Goal: Information Seeking & Learning: Compare options

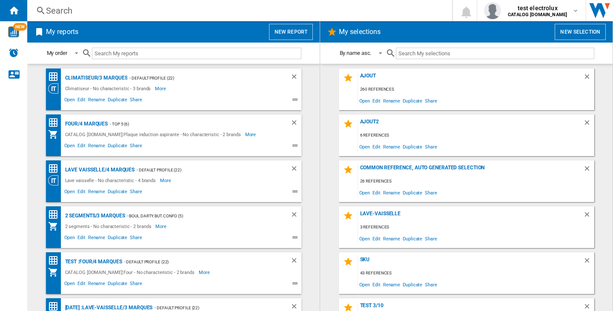
click at [290, 32] on button "New report" at bounding box center [291, 32] width 44 height 16
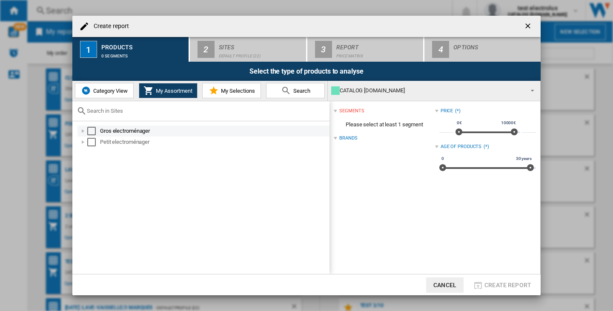
click at [78, 132] on div "Gros electroménager" at bounding box center [203, 131] width 252 height 11
click at [83, 132] on div at bounding box center [83, 131] width 9 height 9
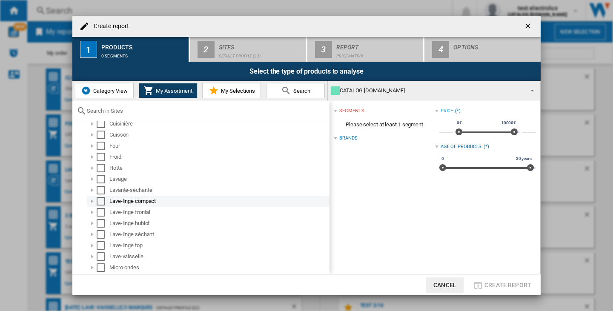
scroll to position [85, 0]
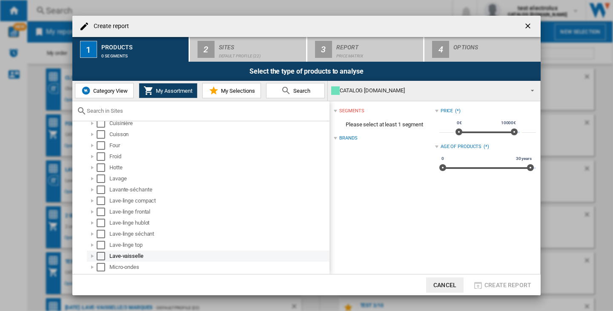
click at [99, 255] on div "Select" at bounding box center [101, 256] width 9 height 9
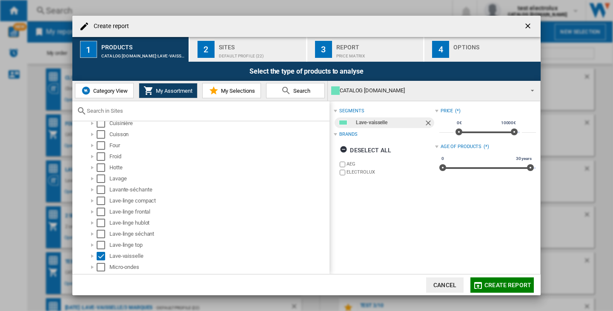
click at [98, 88] on span "Category View" at bounding box center [109, 91] width 37 height 6
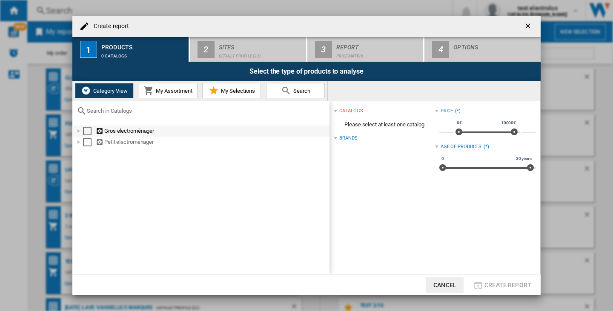
click at [79, 129] on div at bounding box center [79, 131] width 9 height 9
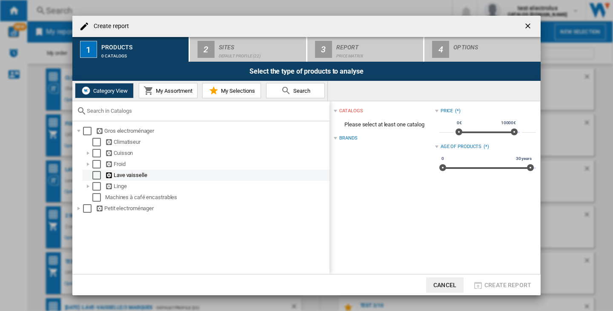
click at [96, 175] on div "Select" at bounding box center [96, 175] width 9 height 9
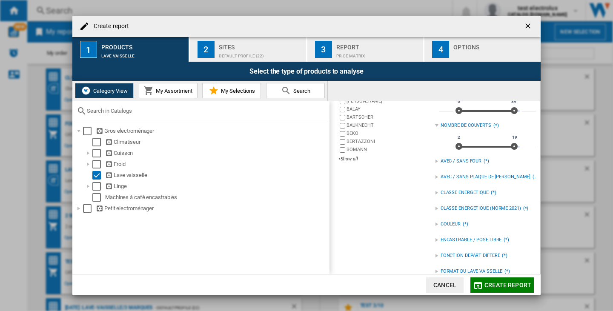
scroll to position [155, 0]
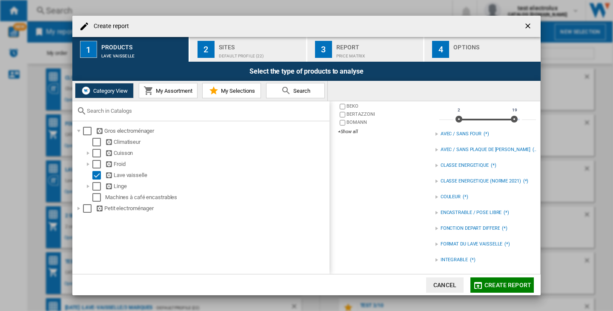
click at [481, 239] on div "FORMAT DU LAVE VAISSELLE (*)" at bounding box center [485, 244] width 101 height 11
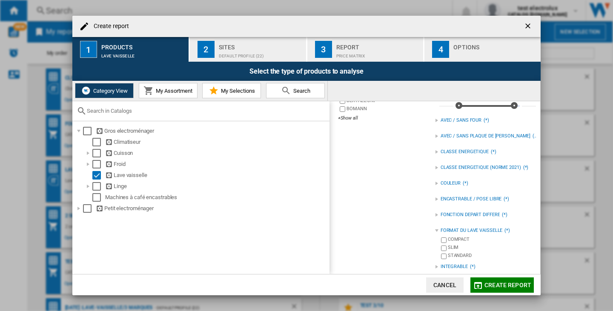
scroll to position [175, 0]
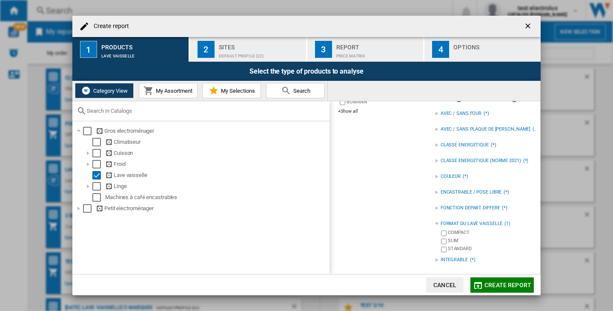
click at [492, 283] on span "Create report" at bounding box center [508, 285] width 47 height 7
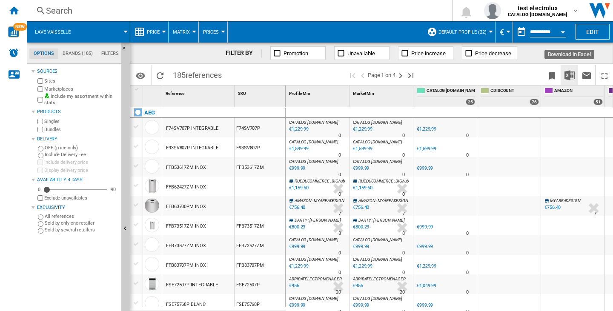
click at [565, 77] on img "Download in Excel" at bounding box center [570, 75] width 10 height 10
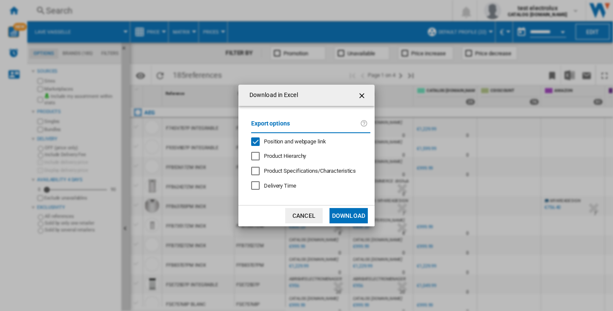
click at [270, 142] on span "Position and webpage link" at bounding box center [295, 141] width 62 height 6
click at [362, 219] on button "Download" at bounding box center [349, 215] width 38 height 15
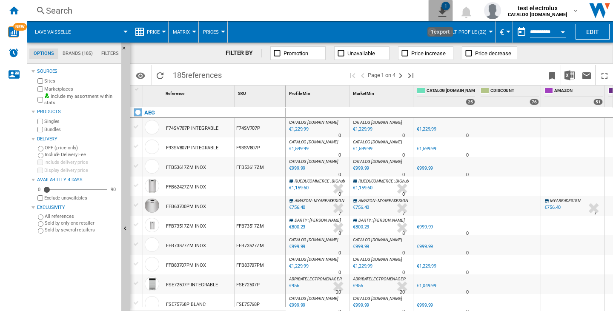
click at [446, 8] on div "1" at bounding box center [446, 6] width 9 height 9
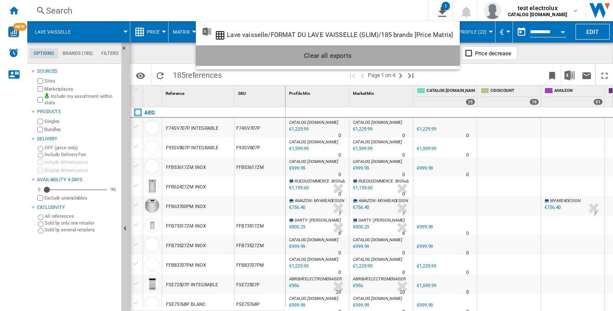
click at [445, 55] on div "Clear all exports" at bounding box center [328, 55] width 250 height 15
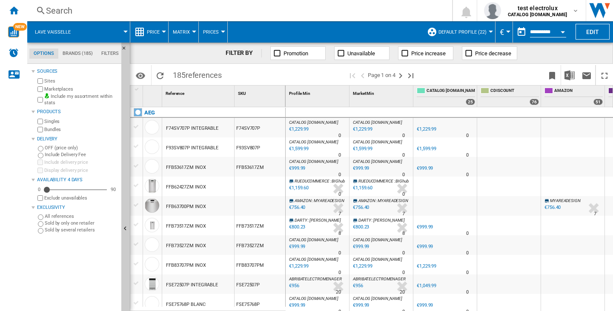
click at [105, 51] on md-tab-item "Filters" at bounding box center [110, 54] width 26 height 10
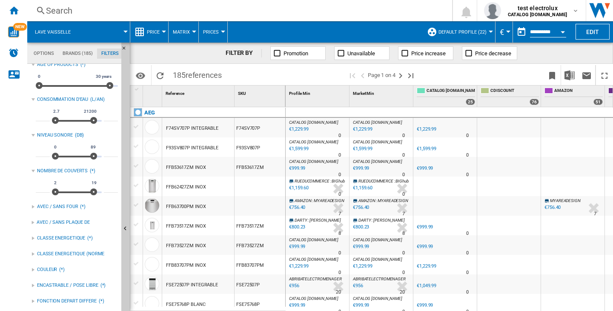
scroll to position [85, 0]
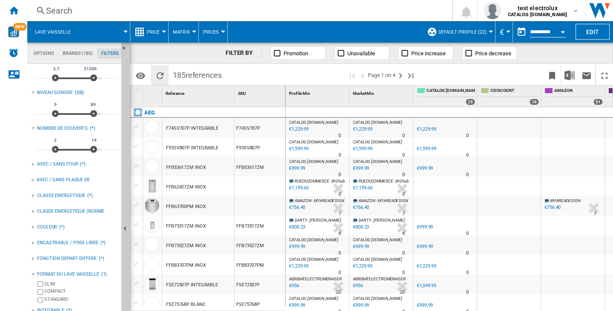
click at [158, 76] on ng-md-icon "Reload" at bounding box center [160, 76] width 10 height 10
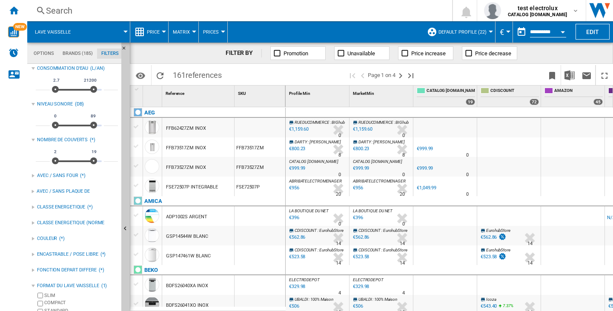
scroll to position [95, 0]
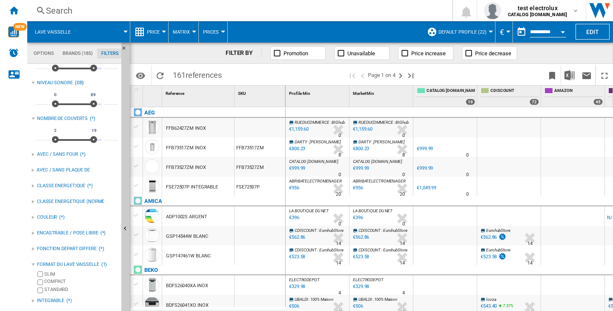
click at [56, 8] on div "Search" at bounding box center [238, 11] width 384 height 12
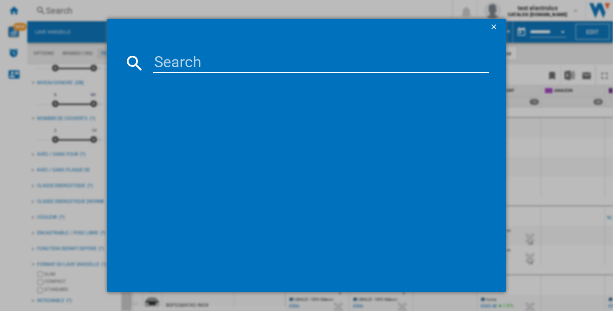
click at [191, 71] on input at bounding box center [321, 63] width 336 height 20
paste input "“ELECTROLUX EES28400L INTEGRABLE”"
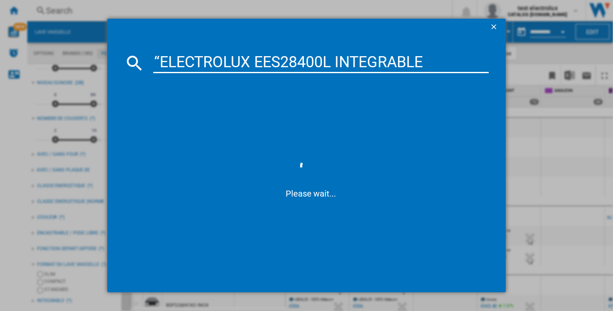
type input "ELECTROLUX EES28400L INTEGRABLE"
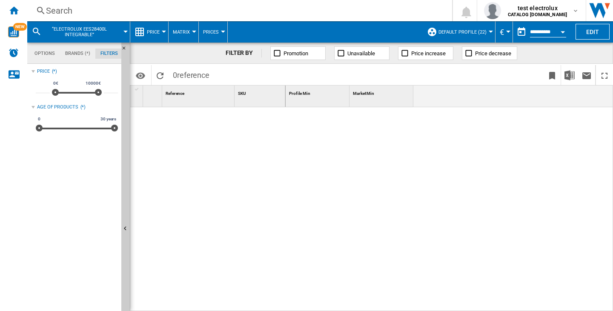
click at [62, 14] on div "Search" at bounding box center [238, 11] width 384 height 12
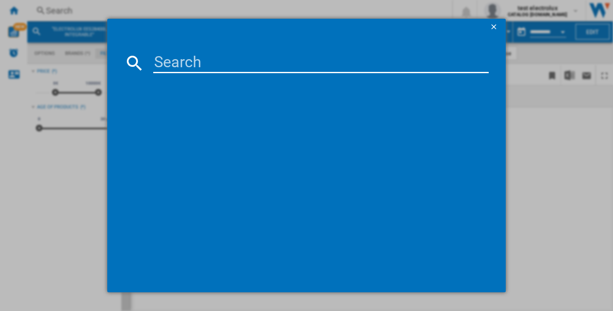
click at [179, 61] on input at bounding box center [321, 63] width 336 height 20
paste input "ELECTROLUX EES28400L INTEGRABLE"
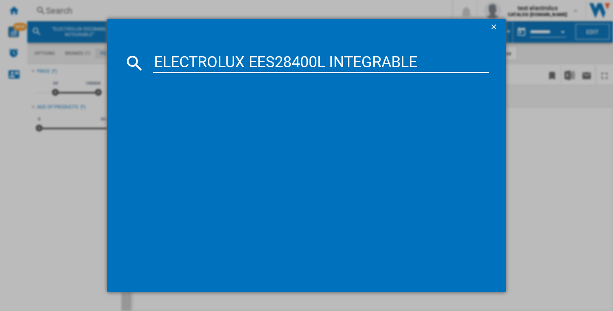
type input "ELECTROLUX EES28400L INTEGRABLE"
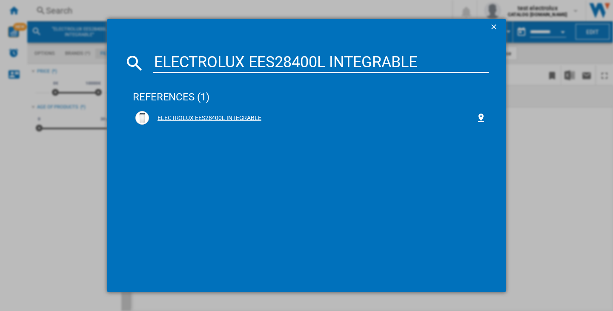
click at [195, 120] on div "ELECTROLUX EES28400L INTEGRABLE" at bounding box center [312, 118] width 327 height 9
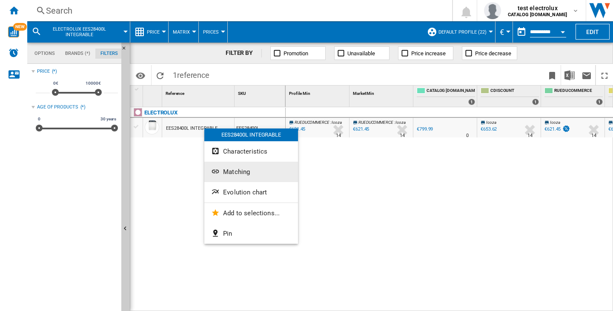
click at [228, 175] on span "Matching" at bounding box center [236, 172] width 27 height 8
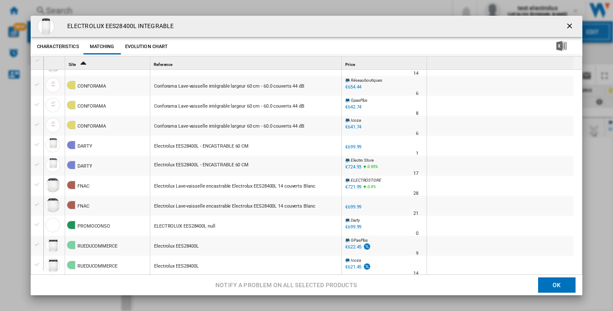
scroll to position [2, 0]
click at [63, 42] on button "Characteristics" at bounding box center [58, 46] width 46 height 15
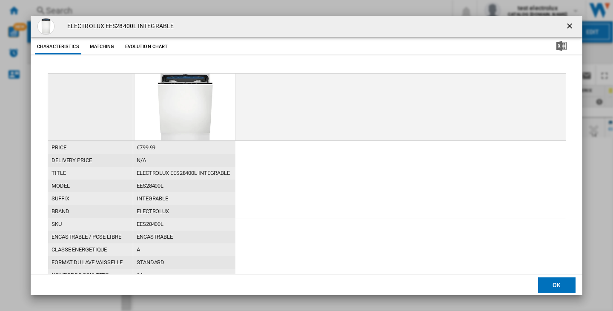
scroll to position [43, 0]
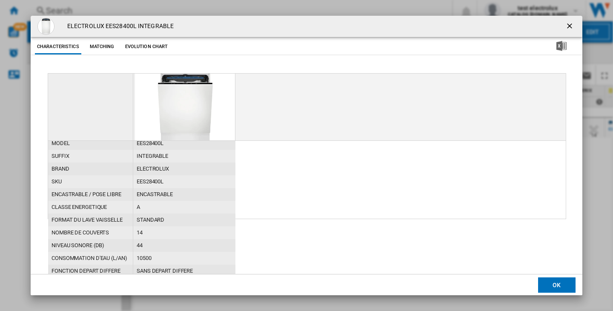
click at [569, 26] on ng-md-icon "getI18NText('BUTTONS.CLOSE_DIALOG')" at bounding box center [570, 27] width 10 height 10
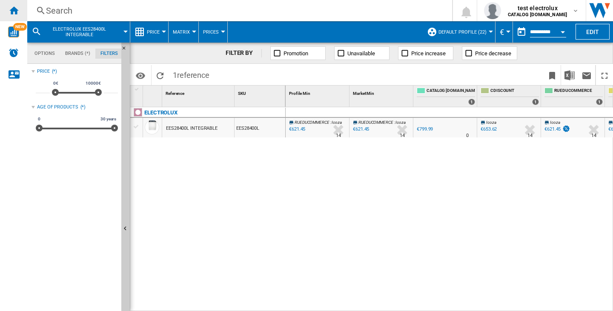
click at [17, 5] on ng-md-icon "Home" at bounding box center [14, 10] width 10 height 10
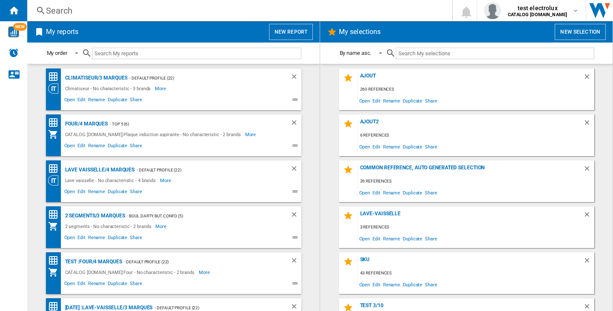
click at [281, 34] on button "New report" at bounding box center [291, 32] width 44 height 16
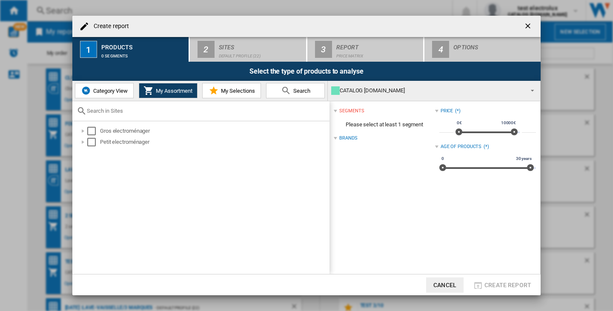
click at [105, 89] on span "Category View" at bounding box center [109, 91] width 37 height 6
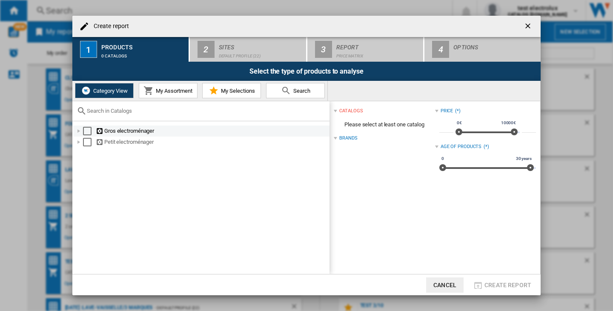
click at [77, 129] on div "Create report ..." at bounding box center [79, 131] width 9 height 9
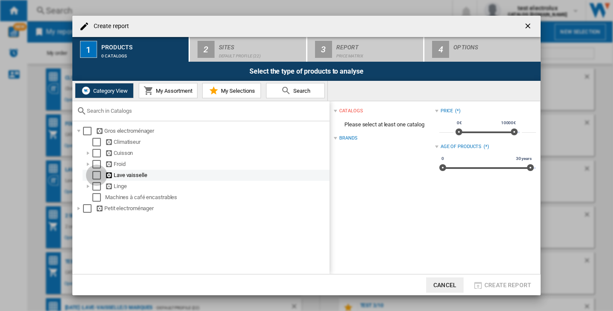
click at [95, 172] on div "Select" at bounding box center [96, 175] width 9 height 9
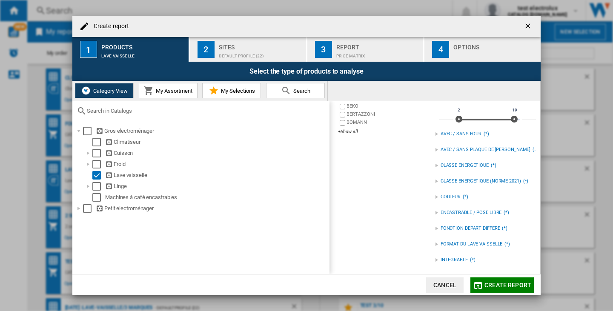
scroll to position [113, 0]
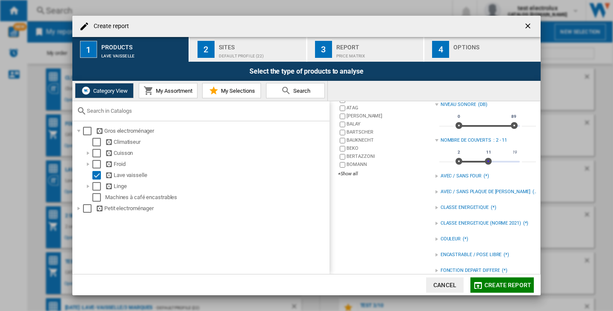
click at [485, 161] on div "2 19 2 11" at bounding box center [488, 162] width 64 height 2
type input "**"
click at [488, 161] on span "Create report ..." at bounding box center [491, 161] width 7 height 7
type input "**"
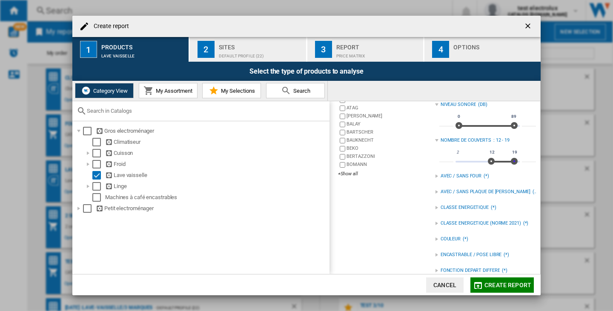
drag, startPoint x: 456, startPoint y: 161, endPoint x: 521, endPoint y: 163, distance: 65.2
click at [521, 163] on div "** 2 19 12 19 12 - 15 **" at bounding box center [487, 158] width 97 height 24
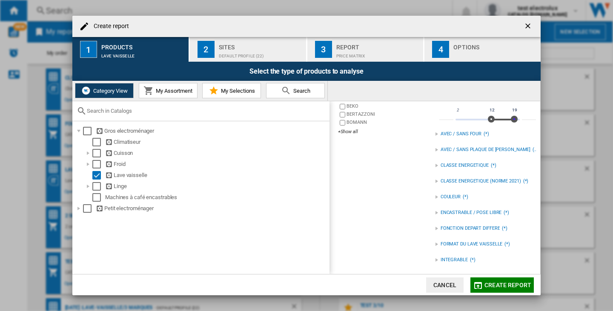
click at [487, 239] on div "FORMAT DU LAVE VAISSELLE (*)" at bounding box center [485, 244] width 101 height 11
click at [489, 282] on span "Create report" at bounding box center [508, 285] width 47 height 7
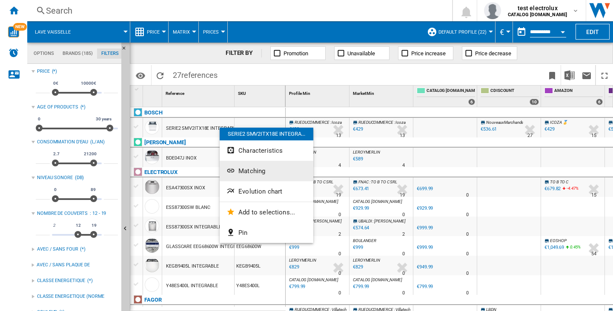
click at [242, 171] on span "Matching" at bounding box center [251, 171] width 27 height 8
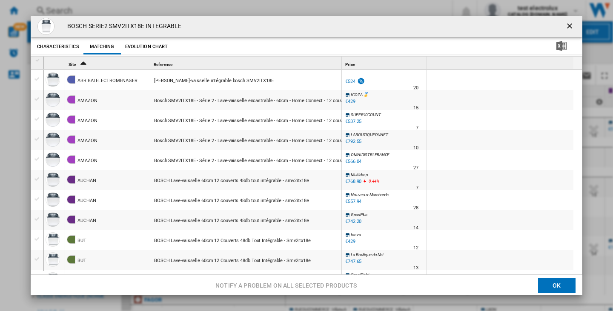
click at [77, 26] on h4 "BOSCH SERIE2 SMV2ITX18E INTEGRABLE" at bounding box center [122, 26] width 118 height 9
copy div "BOSCH SERIE2 SMV2ITX18E INTEGRABLE Characteristics Matching Evolution chart pri…"
click at [568, 23] on ng-md-icon "getI18NText('BUTTONS.CLOSE_DIALOG')" at bounding box center [570, 27] width 10 height 10
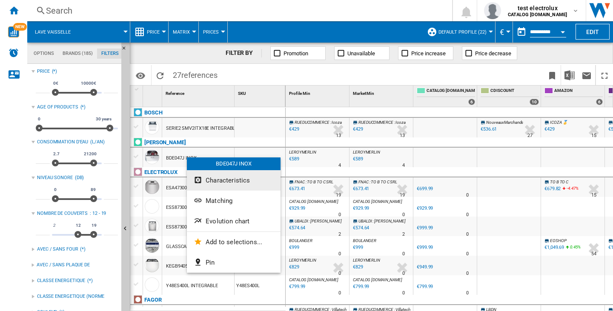
click at [201, 181] on ng-md-icon "Characteristics" at bounding box center [199, 181] width 10 height 10
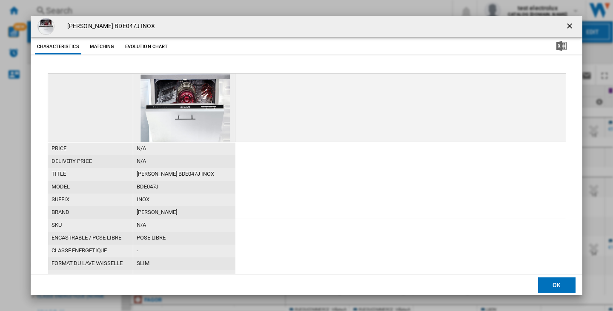
click at [98, 23] on h4 "BRANDT BDE047J INOX" at bounding box center [109, 26] width 92 height 9
copy div "BRANDT BDE047J INOX Characteristics Matching Evolution chart"
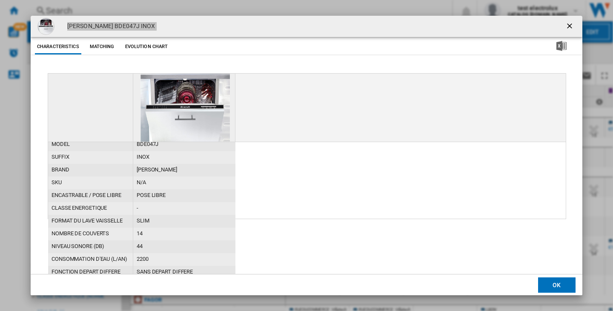
scroll to position [85, 0]
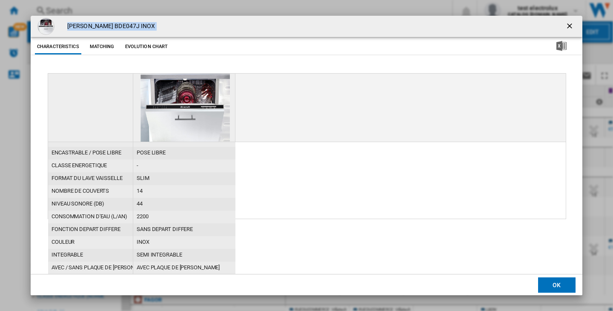
click at [565, 25] on ng-md-icon "getI18NText('BUTTONS.CLOSE_DIALOG')" at bounding box center [570, 27] width 10 height 10
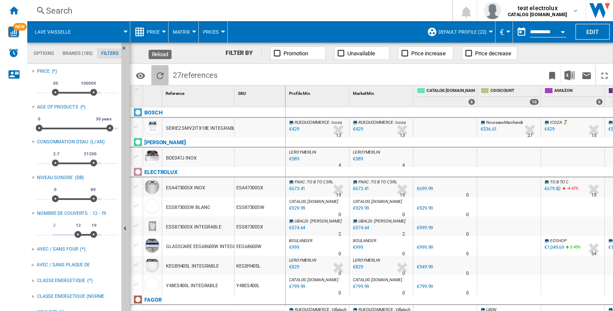
click at [159, 69] on button "Reload" at bounding box center [160, 75] width 17 height 20
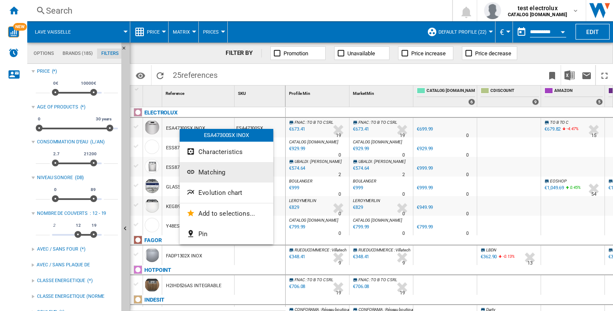
click at [196, 169] on ng-md-icon "Matching" at bounding box center [192, 173] width 10 height 10
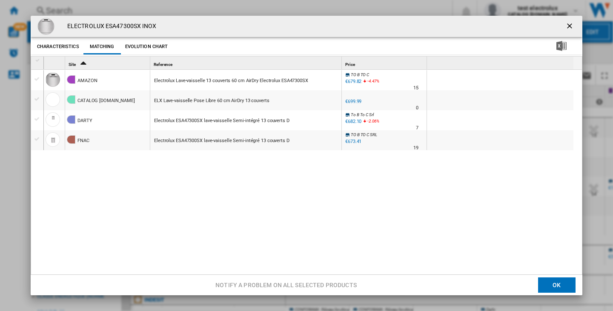
click at [125, 28] on h4 "ELECTROLUX ESA47300SX INOX" at bounding box center [110, 26] width 94 height 9
copy h4 "ESA47300SX"
click at [571, 25] on ng-md-icon "getI18NText('BUTTONS.CLOSE_DIALOG')" at bounding box center [570, 27] width 10 height 10
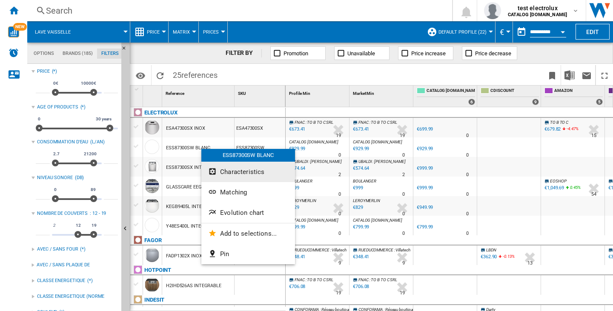
click at [229, 169] on span "Characteristics" at bounding box center [242, 172] width 44 height 8
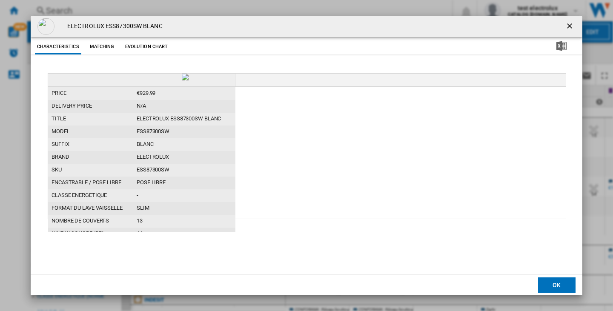
click at [100, 29] on h4 "ELECTROLUX ESS87300SW BLANC" at bounding box center [113, 26] width 100 height 9
click at [106, 25] on h4 "ELECTROLUX ESS87300SW BLANC" at bounding box center [113, 26] width 100 height 9
copy h4 "ESS87300SW"
click at [576, 22] on button "Product popup" at bounding box center [570, 26] width 17 height 17
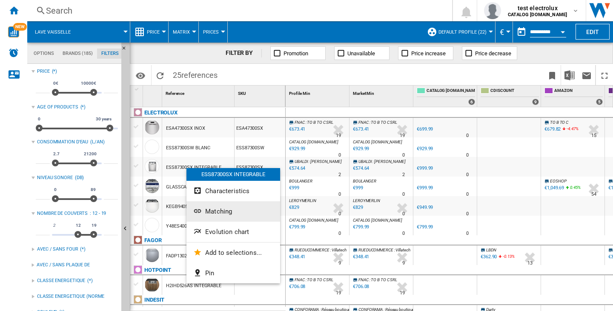
click at [228, 210] on span "Matching" at bounding box center [218, 212] width 27 height 8
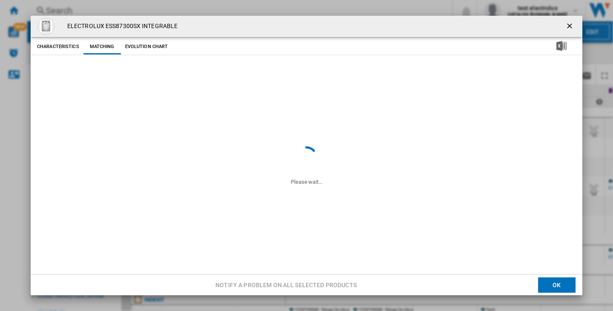
click at [135, 29] on h4 "ELECTROLUX ESS87300SX INTEGRABLE" at bounding box center [120, 26] width 115 height 9
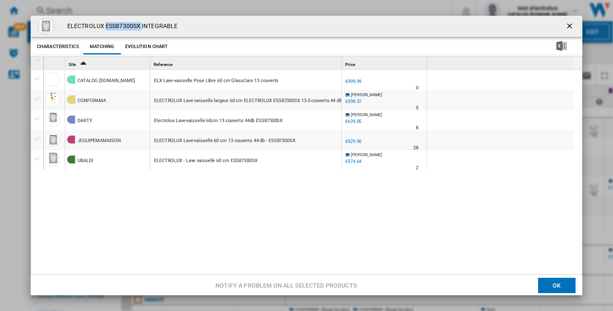
click at [135, 29] on h4 "ELECTROLUX ESS87300SX INTEGRABLE" at bounding box center [120, 26] width 115 height 9
copy h4 "ESS87300SX"
click at [565, 26] on ng-md-icon "getI18NText('BUTTONS.CLOSE_DIALOG')" at bounding box center [570, 27] width 10 height 10
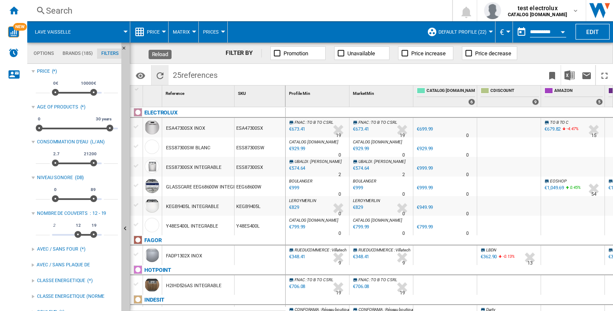
click at [162, 70] on button "Reload" at bounding box center [160, 75] width 17 height 20
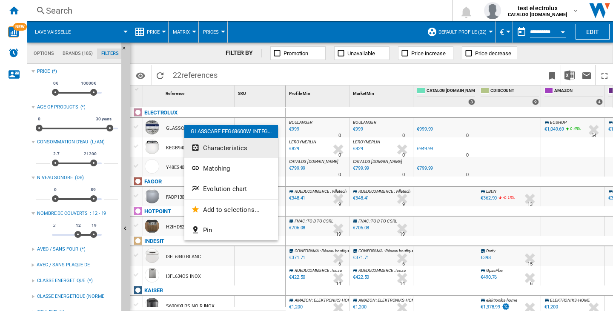
click at [215, 146] on span "Characteristics" at bounding box center [225, 148] width 44 height 8
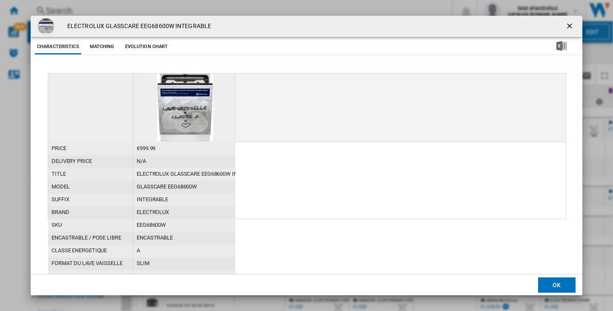
click at [151, 26] on h4 "ELECTROLUX GLASSCARE EEG68600W INTEGRABLE" at bounding box center [137, 26] width 148 height 9
copy h4 "EEG68600W"
click at [572, 26] on ng-md-icon "getI18NText('BUTTONS.CLOSE_DIALOG')" at bounding box center [570, 27] width 10 height 10
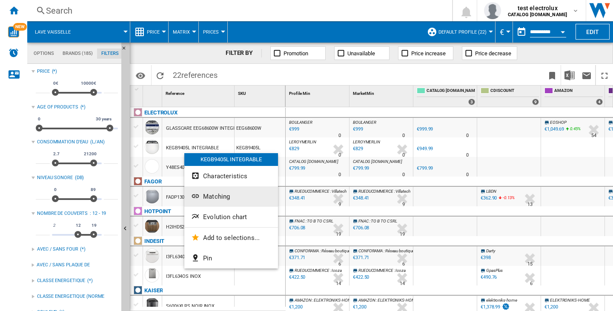
click at [218, 198] on span "Matching" at bounding box center [216, 197] width 27 height 8
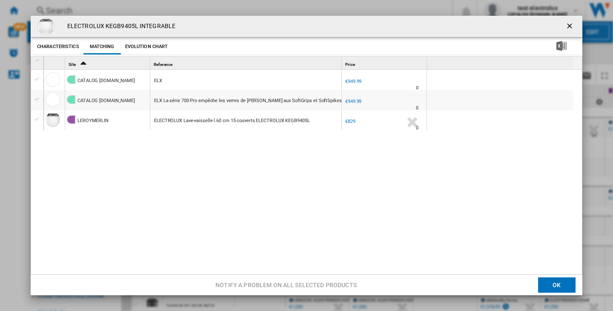
click at [105, 25] on h4 "ELECTROLUX KEGB9405L INTEGRABLE" at bounding box center [119, 26] width 112 height 9
copy h4 "KEGB9405L"
click at [565, 26] on ng-md-icon "getI18NText('BUTTONS.CLOSE_DIALOG')" at bounding box center [570, 27] width 10 height 10
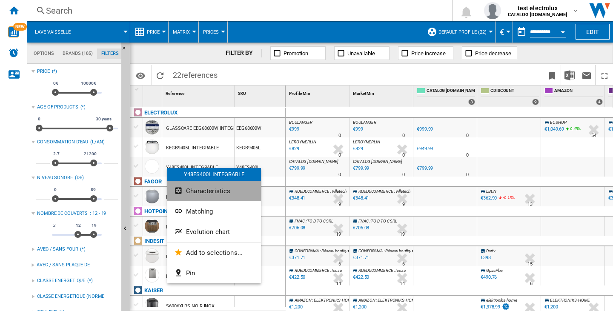
click at [193, 192] on span "Characteristics" at bounding box center [208, 191] width 44 height 8
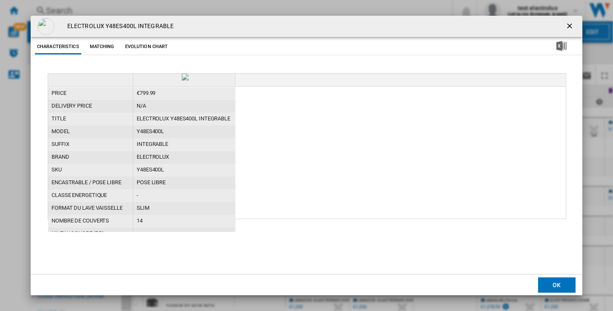
click at [113, 29] on h4 "ELECTROLUX Y48ES400L INTEGRABLE" at bounding box center [118, 26] width 111 height 9
copy h4 "Y48ES400L"
drag, startPoint x: 572, startPoint y: 25, endPoint x: 548, endPoint y: 40, distance: 28.0
click at [572, 25] on ng-md-icon "getI18NText('BUTTONS.CLOSE_DIALOG')" at bounding box center [570, 27] width 10 height 10
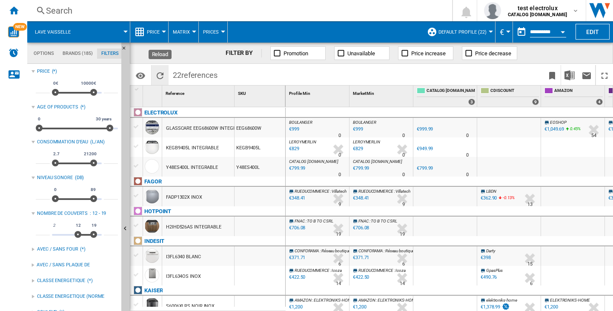
click at [163, 76] on ng-md-icon "Reload" at bounding box center [160, 76] width 10 height 10
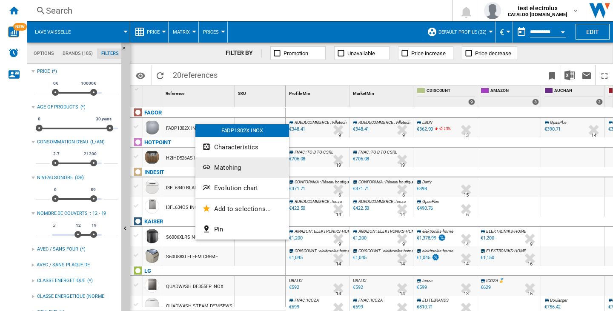
click at [231, 170] on span "Matching" at bounding box center [227, 168] width 27 height 8
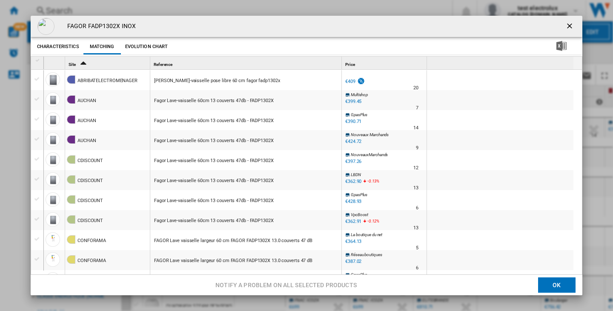
click at [112, 24] on h4 "FAGOR FADP1302X INOX" at bounding box center [99, 26] width 73 height 9
copy h4 "FADP1302X"
drag, startPoint x: 569, startPoint y: 23, endPoint x: 563, endPoint y: 26, distance: 6.5
click at [569, 23] on ng-md-icon "getI18NText('BUTTONS.CLOSE_DIALOG')" at bounding box center [570, 27] width 10 height 10
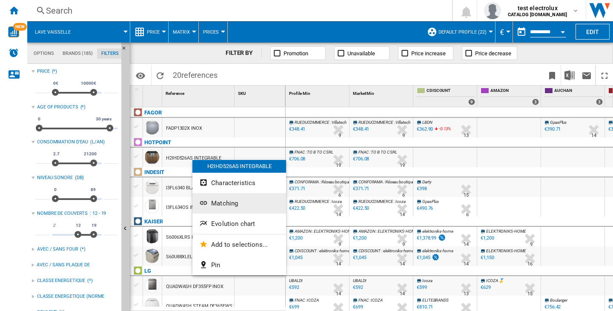
click at [215, 206] on span "Matching" at bounding box center [224, 204] width 27 height 8
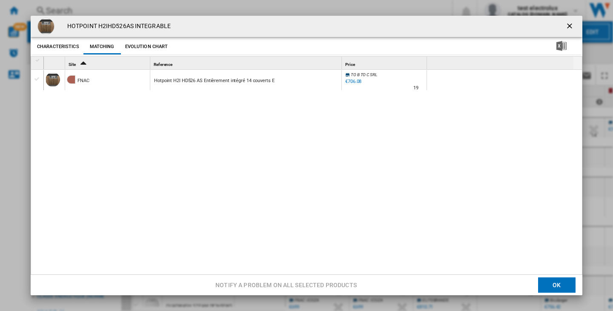
click at [113, 27] on h4 "HOTPOINT H2IHD526AS INTEGRABLE" at bounding box center [117, 26] width 108 height 9
copy h4 "H2IHD526AS"
click at [565, 25] on ng-md-icon "getI18NText('BUTTONS.CLOSE_DIALOG')" at bounding box center [570, 27] width 10 height 10
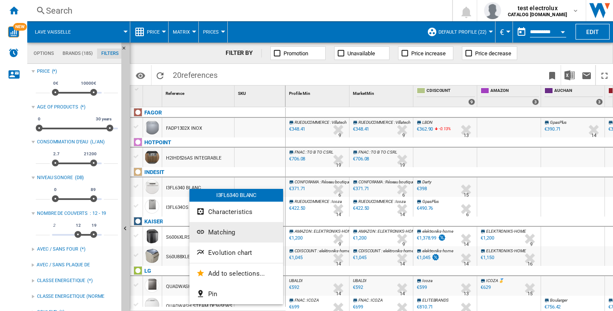
click at [218, 230] on span "Matching" at bounding box center [221, 233] width 27 height 8
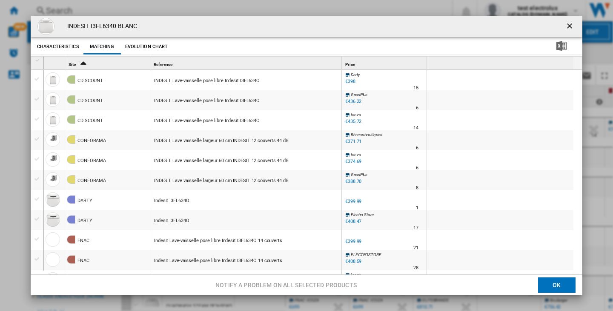
click at [110, 24] on h4 "INDESIT I3FL6340 BLANC" at bounding box center [100, 26] width 74 height 9
copy h4 "I3FL6340"
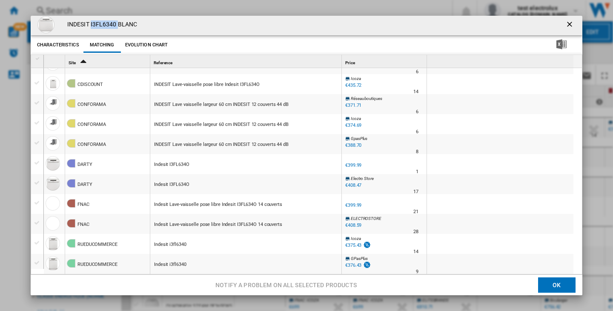
click at [359, 83] on div "€435.72" at bounding box center [352, 85] width 17 height 9
click at [565, 25] on ng-md-icon "getI18NText('BUTTONS.CLOSE_DIALOG')" at bounding box center [570, 25] width 10 height 10
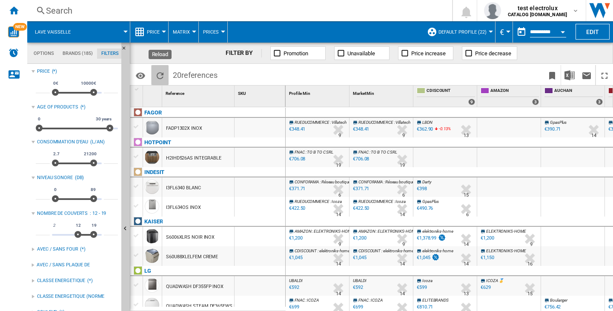
click at [159, 81] on button "Reload" at bounding box center [160, 75] width 17 height 20
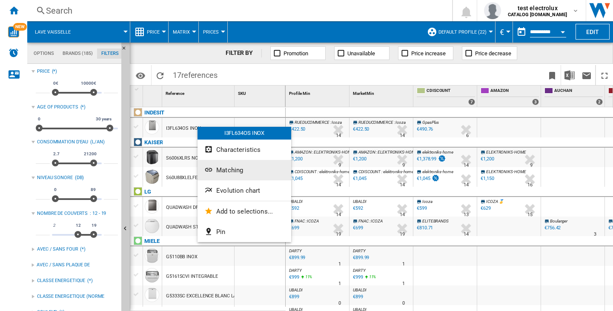
click at [232, 165] on button "Matching" at bounding box center [245, 170] width 94 height 20
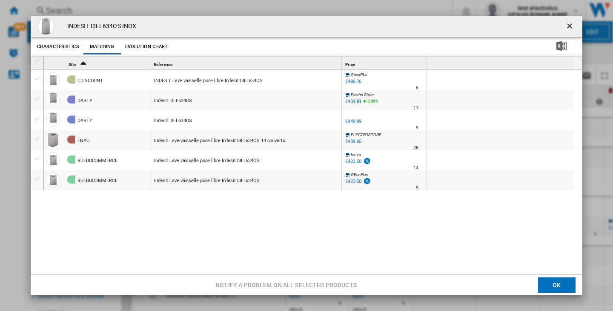
click at [123, 24] on h4 "INDESIT I3FL634OS INOX" at bounding box center [99, 26] width 73 height 9
click at [117, 24] on h4 "INDESIT I3FL634OS INOX" at bounding box center [99, 26] width 73 height 9
copy h4 "I3FL634OS"
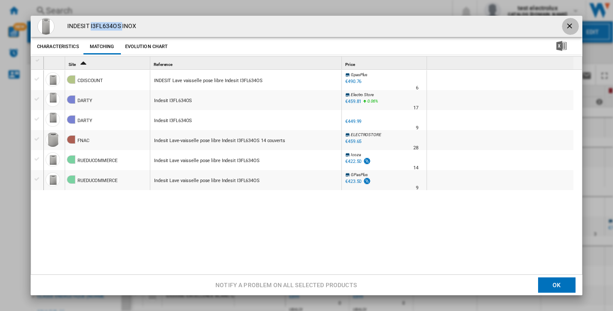
click at [565, 26] on ng-md-icon "getI18NText('BUTTONS.CLOSE_DIALOG')" at bounding box center [570, 27] width 10 height 10
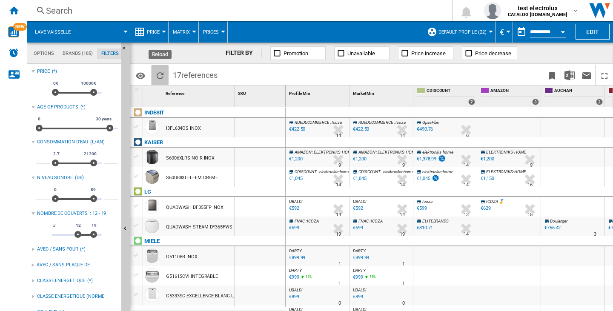
click at [158, 77] on ng-md-icon "Reload" at bounding box center [160, 76] width 10 height 10
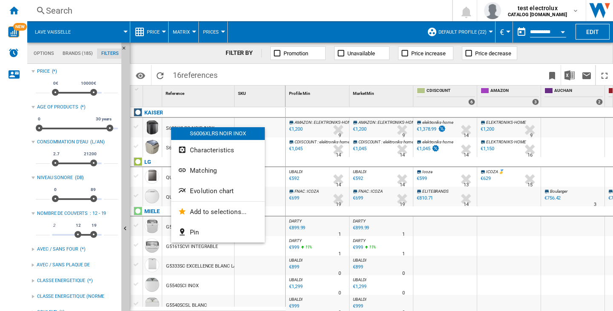
click at [204, 135] on div "S6006XLRS NOIR INOX" at bounding box center [218, 133] width 94 height 13
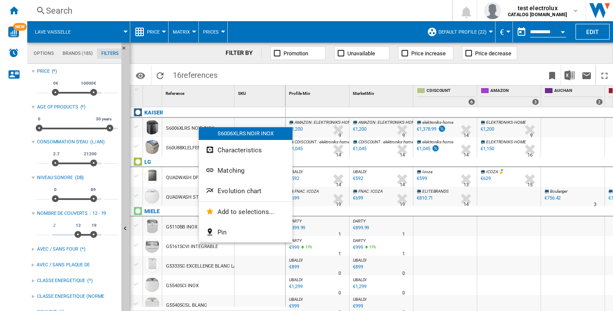
click at [218, 132] on div "S6006XLRS NOIR INOX" at bounding box center [246, 133] width 94 height 13
click at [218, 132] on div "S6006XLRS NOIR INOX" at bounding box center [198, 128] width 72 height 20
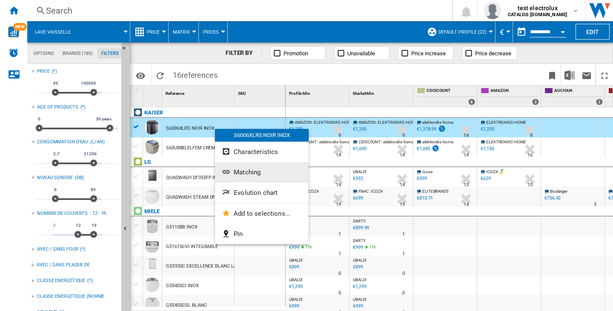
click at [232, 166] on button "Matching" at bounding box center [262, 172] width 94 height 20
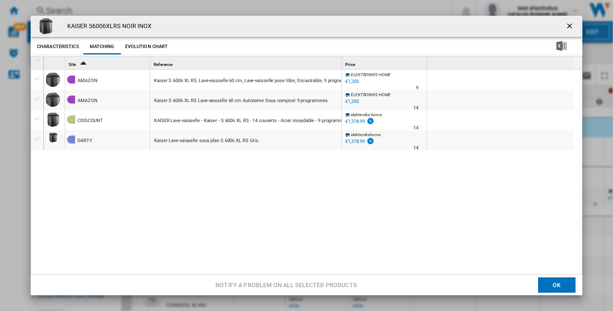
click at [112, 25] on h4 "KAISER S6006XLRS NOIR INOX" at bounding box center [107, 26] width 89 height 9
copy h4 "S6006XLRS"
click at [565, 23] on ng-md-icon "getI18NText('BUTTONS.CLOSE_DIALOG')" at bounding box center [570, 27] width 10 height 10
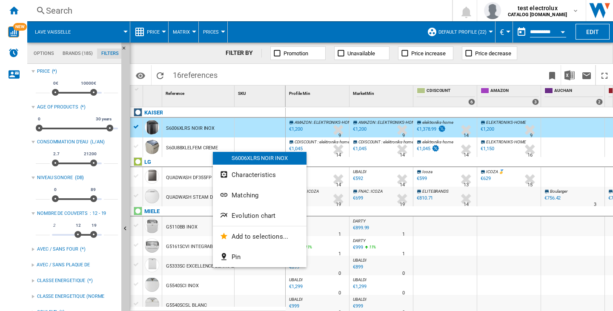
click at [192, 146] on div at bounding box center [306, 155] width 613 height 311
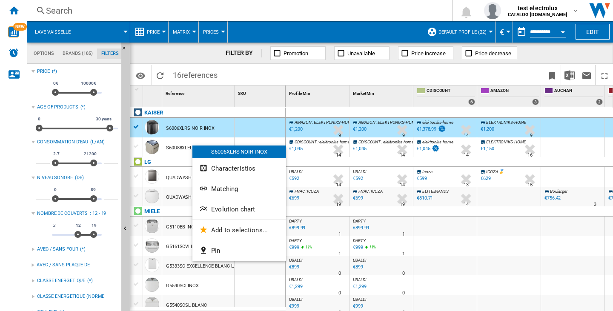
click at [163, 71] on div at bounding box center [306, 155] width 613 height 311
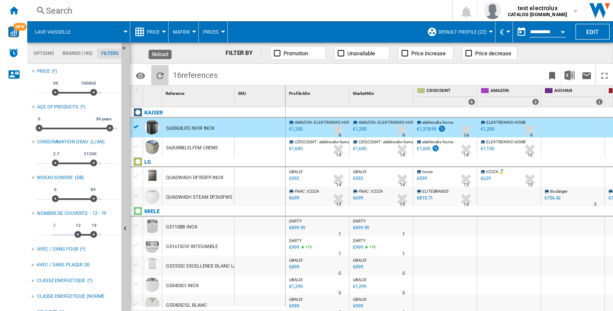
click at [163, 71] on ng-md-icon "Reload" at bounding box center [160, 76] width 10 height 10
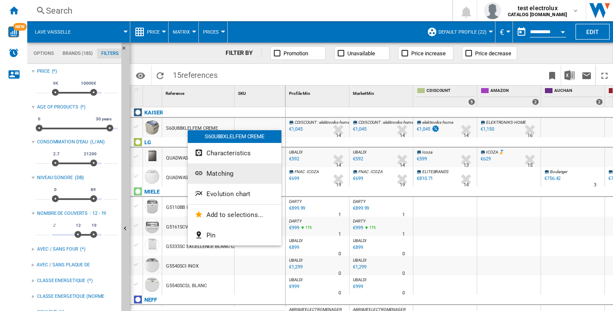
click at [224, 176] on span "Matching" at bounding box center [220, 174] width 27 height 8
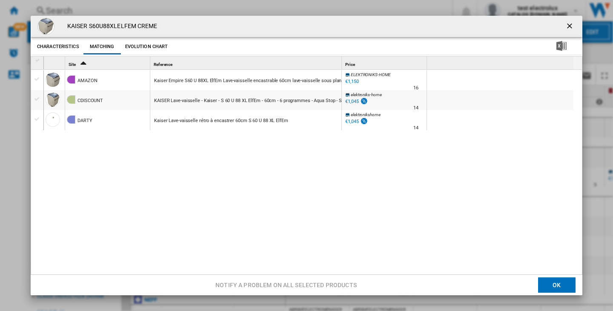
click at [102, 26] on h4 "KAISER S60U88XLELFEM CREME" at bounding box center [110, 26] width 95 height 9
copy h4 "S60U88XLELFEM"
click at [565, 25] on ng-md-icon "getI18NText('BUTTONS.CLOSE_DIALOG')" at bounding box center [570, 27] width 10 height 10
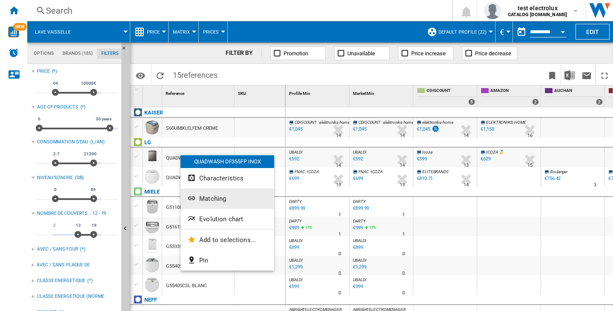
click at [204, 198] on span "Matching" at bounding box center [212, 199] width 27 height 8
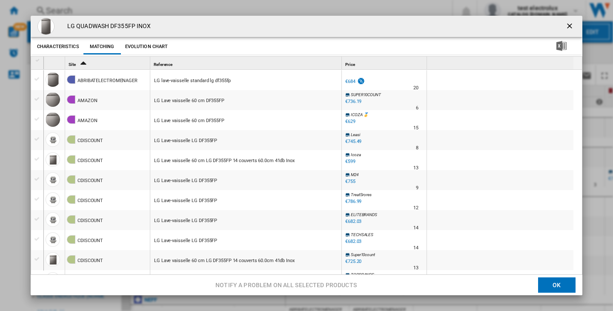
click at [124, 24] on h4 "LG QUADWASH DF355FP INOX" at bounding box center [107, 26] width 88 height 9
copy h4 "DF355FP"
click at [567, 21] on button "Product popup" at bounding box center [570, 26] width 17 height 17
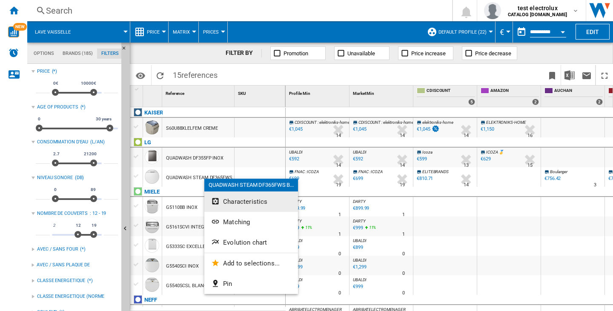
click at [242, 206] on button "Characteristics" at bounding box center [251, 202] width 94 height 20
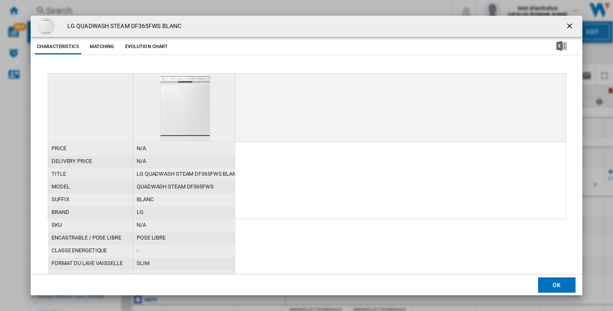
click at [127, 27] on h4 "LG QUADWASH STEAM DF365FWS BLANC" at bounding box center [122, 26] width 118 height 9
click at [144, 31] on div "LG QUADWASH STEAM DF365FWS BLANC" at bounding box center [307, 26] width 552 height 21
copy h4 "DF365FWS"
click at [571, 26] on ng-md-icon "getI18NText('BUTTONS.CLOSE_DIALOG')" at bounding box center [570, 27] width 10 height 10
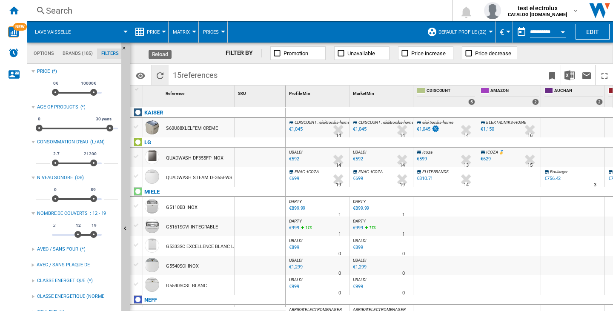
click at [165, 71] on ng-md-icon "Reload" at bounding box center [160, 76] width 10 height 10
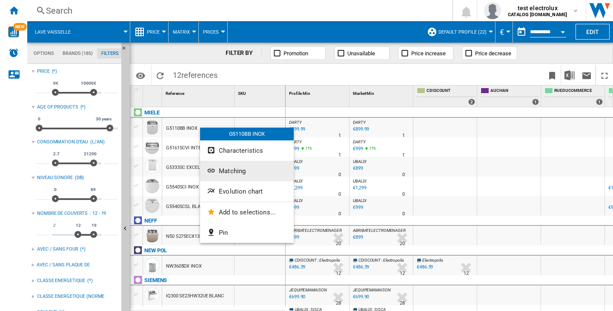
click at [221, 168] on span "Matching" at bounding box center [232, 171] width 27 height 8
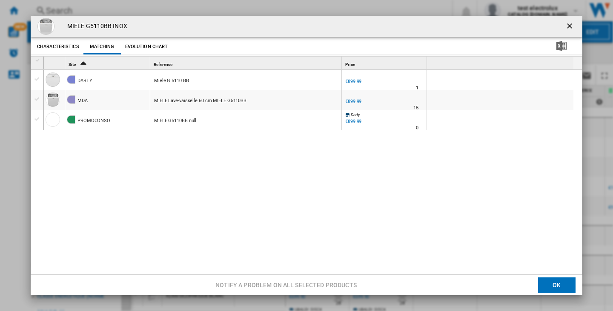
click at [107, 26] on h4 "MIELE G5110BB INOX" at bounding box center [95, 26] width 64 height 9
click at [104, 26] on h4 "MIELE G5110BB INOX" at bounding box center [95, 26] width 64 height 9
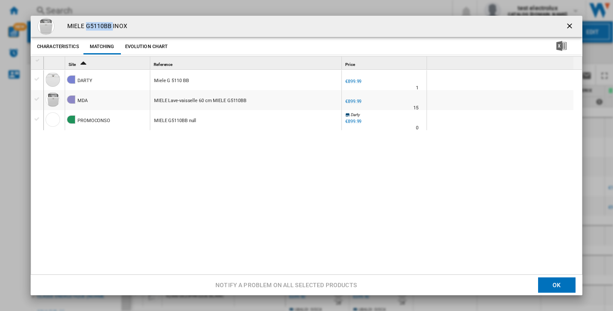
copy h4 "G5110BB"
click at [565, 29] on ng-md-icon "getI18NText('BUTTONS.CLOSE_DIALOG')" at bounding box center [570, 27] width 10 height 10
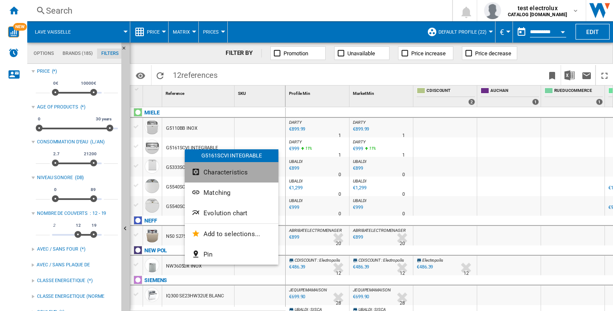
click at [204, 176] on button "Characteristics" at bounding box center [232, 172] width 94 height 20
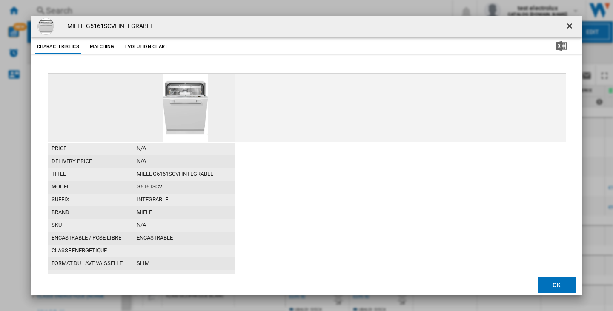
click at [93, 22] on h4 "MIELE G5161SCVI INTEGRABLE" at bounding box center [108, 26] width 91 height 9
copy h4 "G5161SCVI"
click at [568, 22] on ng-md-icon "getI18NText('BUTTONS.CLOSE_DIALOG')" at bounding box center [570, 27] width 10 height 10
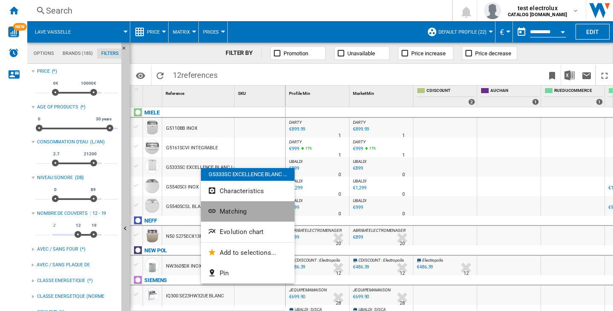
click at [220, 207] on button "Matching" at bounding box center [248, 211] width 94 height 20
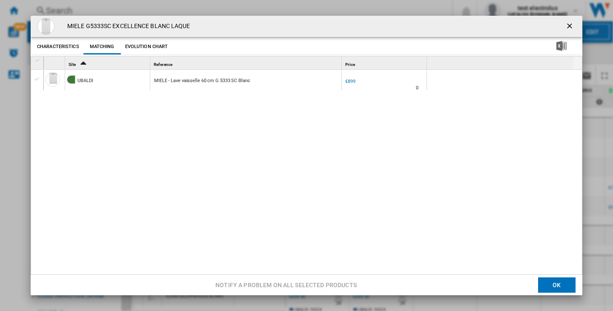
click at [100, 26] on h4 "MIELE G5333SC EXCELLENCE BLANC LAQUE" at bounding box center [126, 26] width 127 height 9
copy h4 "G5333SC"
click at [565, 27] on ng-md-icon "getI18NText('BUTTONS.CLOSE_DIALOG')" at bounding box center [570, 27] width 10 height 10
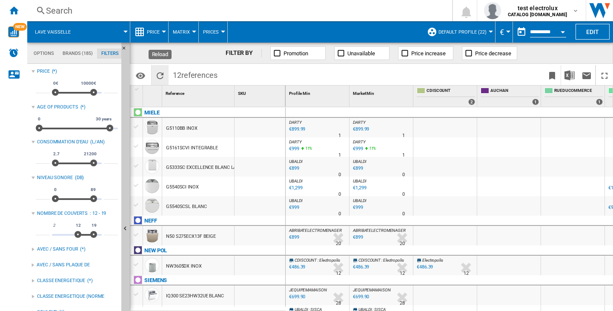
click at [164, 76] on ng-md-icon "Reload" at bounding box center [160, 76] width 10 height 10
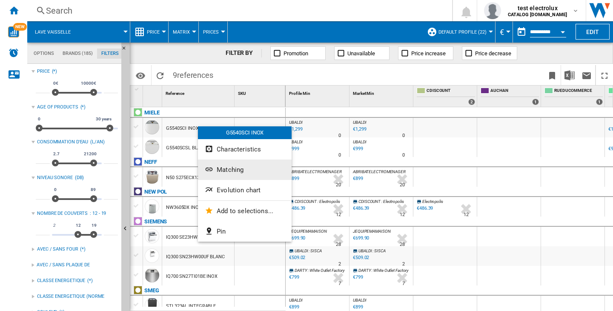
click at [230, 170] on span "Matching" at bounding box center [230, 170] width 27 height 8
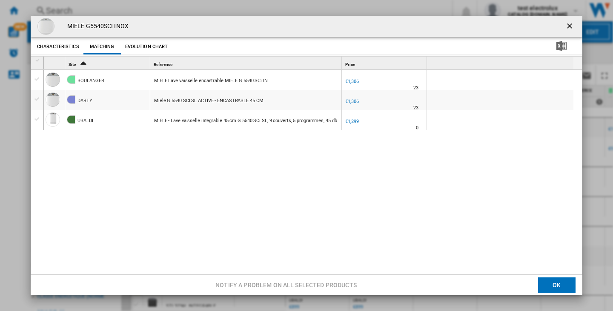
click at [106, 24] on h4 "MIELE G5540SCI INOX" at bounding box center [96, 26] width 66 height 9
click at [571, 22] on ng-md-icon "getI18NText('BUTTONS.CLOSE_DIALOG')" at bounding box center [570, 27] width 10 height 10
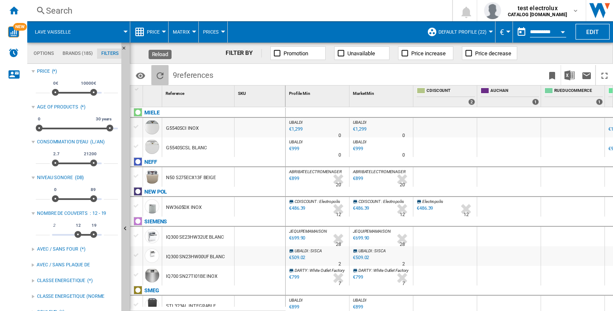
click at [158, 71] on ng-md-icon "Reload" at bounding box center [160, 76] width 10 height 10
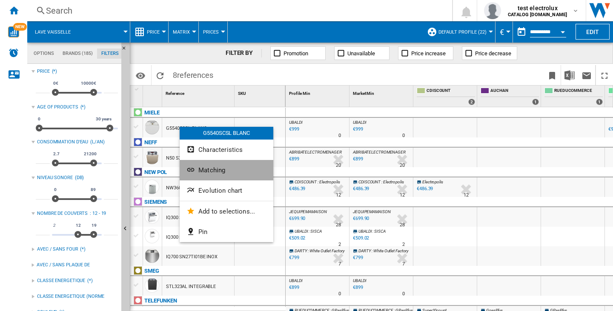
click at [210, 170] on span "Matching" at bounding box center [211, 170] width 27 height 8
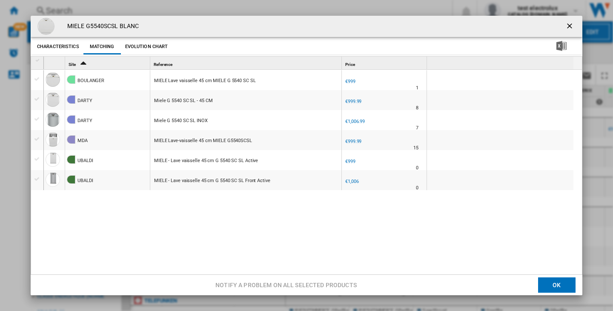
click at [108, 27] on h4 "MIELE G5540SCSL BLANC" at bounding box center [101, 26] width 76 height 9
click at [565, 24] on ng-md-icon "getI18NText('BUTTONS.CLOSE_DIALOG')" at bounding box center [570, 27] width 10 height 10
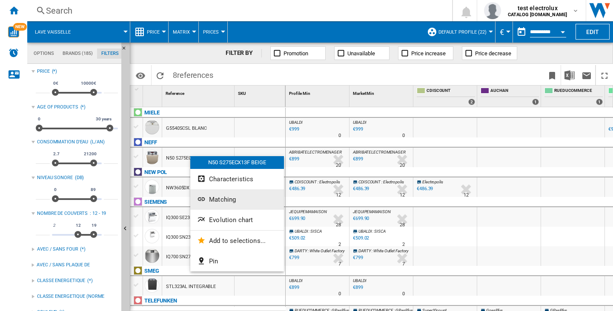
click at [215, 197] on span "Matching" at bounding box center [222, 200] width 27 height 8
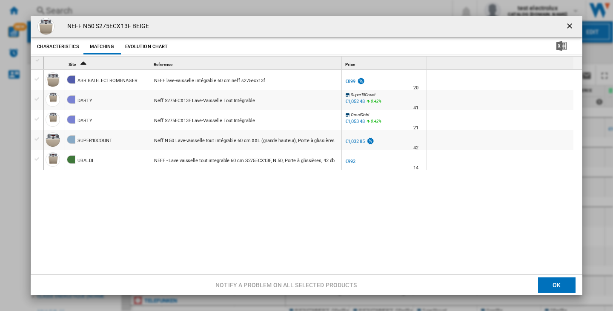
click at [102, 29] on h4 "NEFF N50 S275ECX13F BEIGE" at bounding box center [106, 26] width 86 height 9
click at [565, 24] on ng-md-icon "getI18NText('BUTTONS.CLOSE_DIALOG')" at bounding box center [570, 27] width 10 height 10
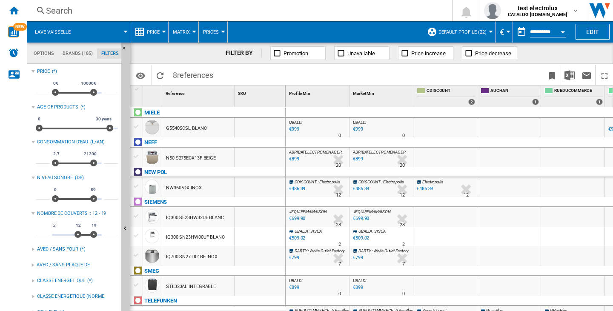
click at [151, 72] on md-menu "Identifiers SKU - Stock Keeping Unit EAN - European Article Numbering Show SKU'…" at bounding box center [141, 75] width 19 height 20
click at [155, 73] on ng-md-icon "Reload" at bounding box center [160, 76] width 10 height 10
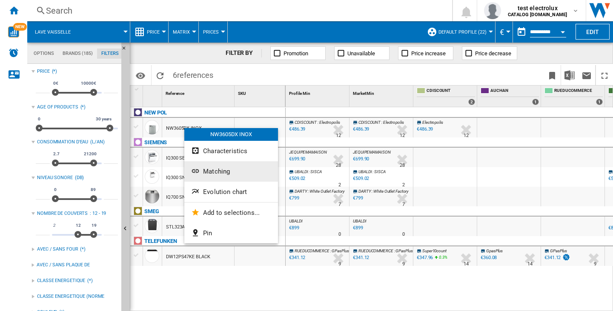
click at [210, 169] on span "Matching" at bounding box center [216, 172] width 27 height 8
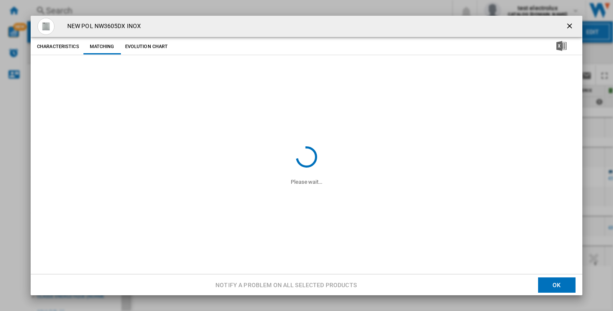
click at [115, 21] on div "NEW POL NW3605DX INOX" at bounding box center [307, 26] width 552 height 21
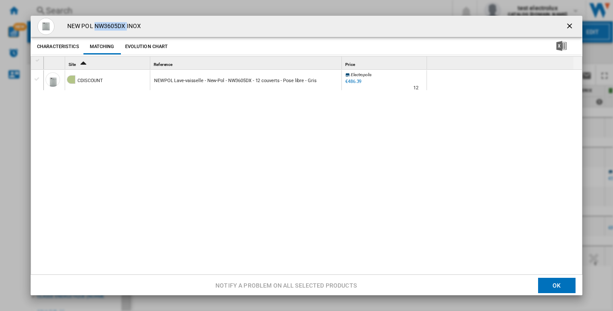
click at [115, 21] on div "NEW POL NW3605DX INOX" at bounding box center [307, 26] width 552 height 21
click at [565, 27] on ng-md-icon "getI18NText('BUTTONS.CLOSE_DIALOG')" at bounding box center [570, 27] width 10 height 10
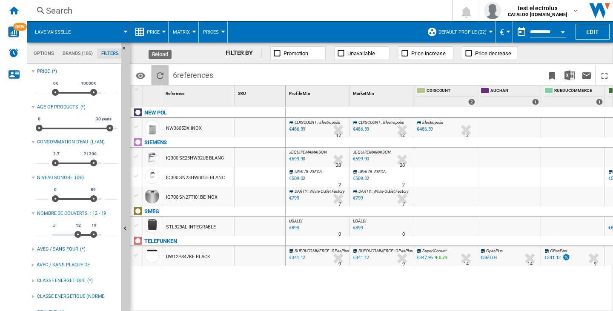
click at [158, 72] on ng-md-icon "Reload" at bounding box center [160, 76] width 10 height 10
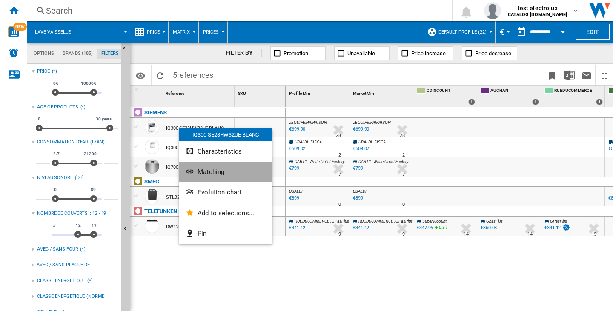
click at [209, 174] on span "Matching" at bounding box center [211, 172] width 27 height 8
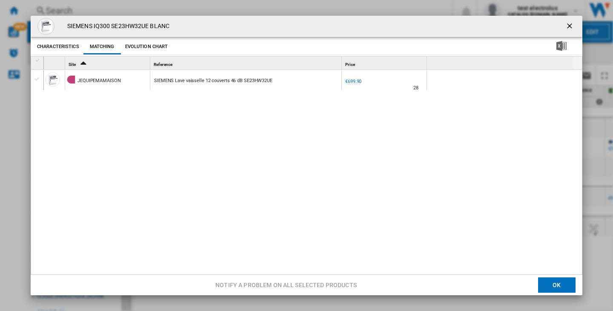
click at [129, 26] on h4 "SIEMENS IQ300 SE23HW32UE BLANC" at bounding box center [116, 26] width 106 height 9
click at [565, 26] on ng-md-icon "getI18NText('BUTTONS.CLOSE_DIALOG')" at bounding box center [570, 27] width 10 height 10
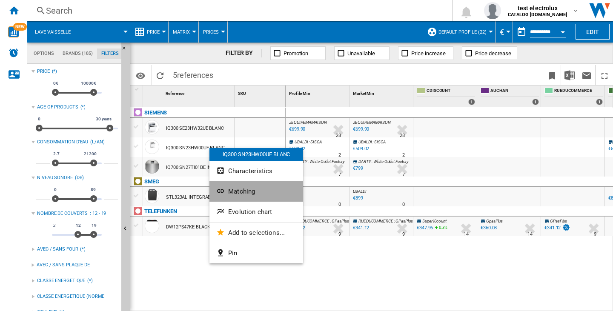
click at [243, 189] on span "Matching" at bounding box center [241, 192] width 27 height 8
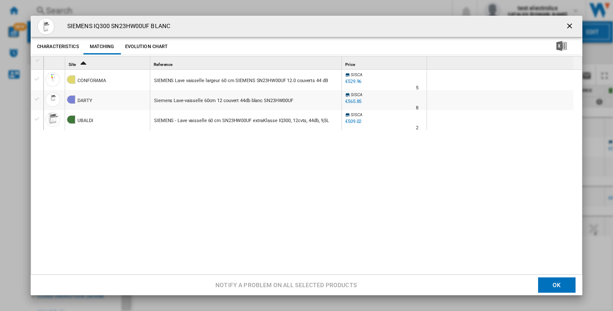
click at [126, 32] on div "SIEMENS IQ300 SN23HW00UF BLANC" at bounding box center [307, 26] width 552 height 21
click at [565, 23] on ng-md-icon "getI18NText('BUTTONS.CLOSE_DIALOG')" at bounding box center [570, 27] width 10 height 10
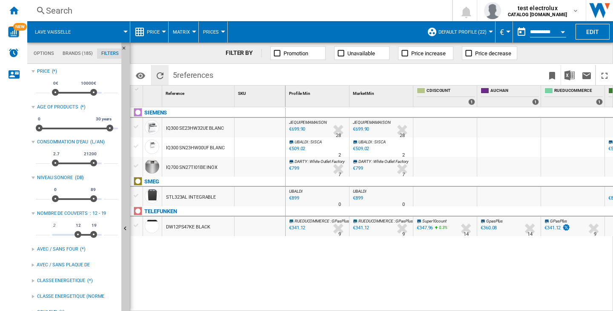
click at [164, 77] on ng-md-icon "Reload" at bounding box center [160, 76] width 10 height 10
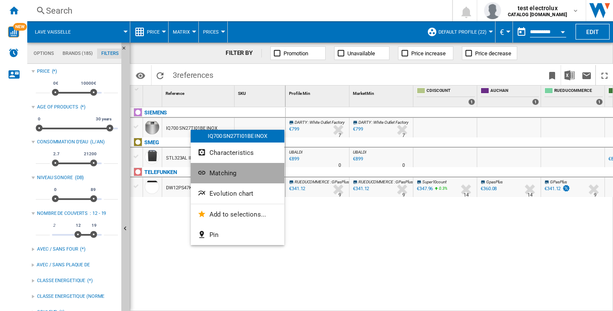
click at [219, 176] on span "Matching" at bounding box center [222, 173] width 27 height 8
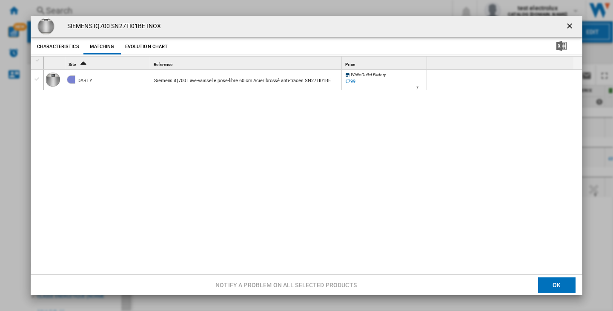
click at [126, 25] on h4 "SIEMENS IQ700 SN27TI01BE INOX" at bounding box center [112, 26] width 98 height 9
click at [565, 26] on ng-md-icon "getI18NText('BUTTONS.CLOSE_DIALOG')" at bounding box center [570, 27] width 10 height 10
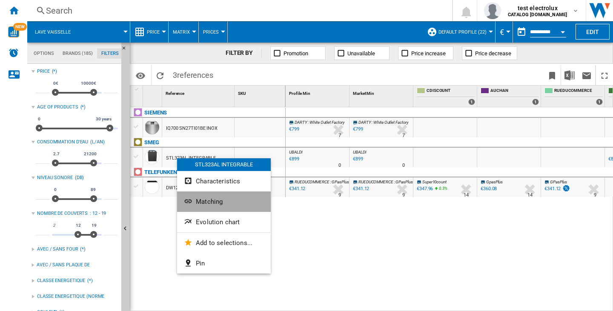
click at [206, 201] on span "Matching" at bounding box center [209, 202] width 27 height 8
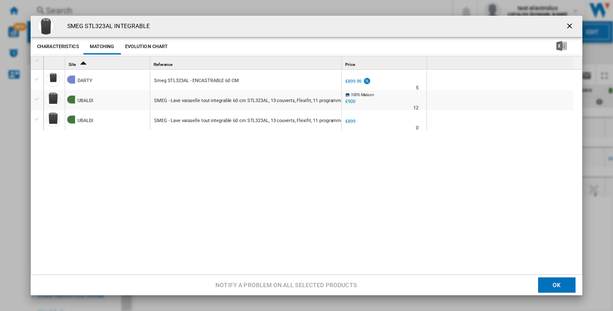
click at [106, 25] on h4 "SMEG STL323AL INTEGRABLE" at bounding box center [106, 26] width 87 height 9
click at [565, 28] on ng-md-icon "getI18NText('BUTTONS.CLOSE_DIALOG')" at bounding box center [570, 27] width 10 height 10
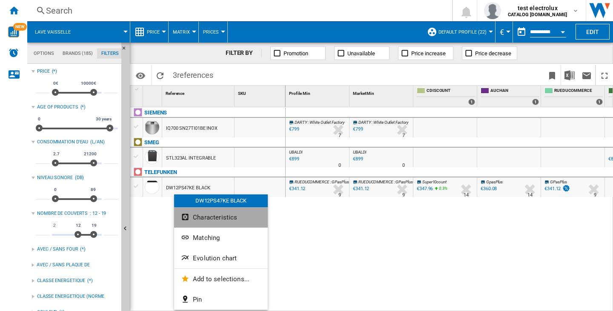
click at [207, 216] on span "Characteristics" at bounding box center [215, 218] width 44 height 8
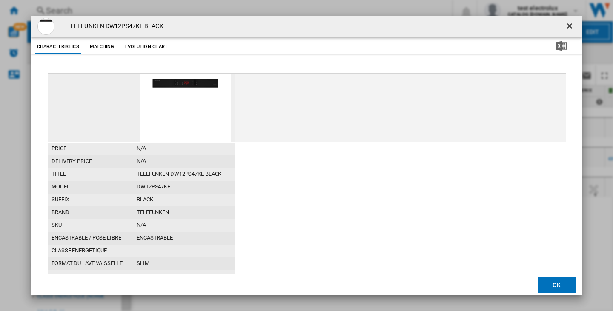
click at [120, 25] on h4 "TELEFUNKEN DW12PS47KE BLACK" at bounding box center [113, 26] width 100 height 9
click at [571, 24] on ng-md-icon "getI18NText('BUTTONS.CLOSE_DIALOG')" at bounding box center [570, 27] width 10 height 10
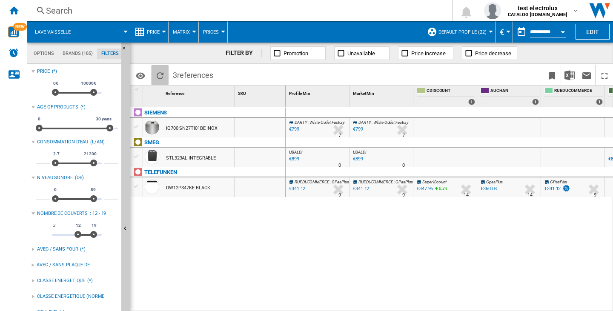
click at [159, 71] on ng-md-icon "Reload" at bounding box center [160, 76] width 10 height 10
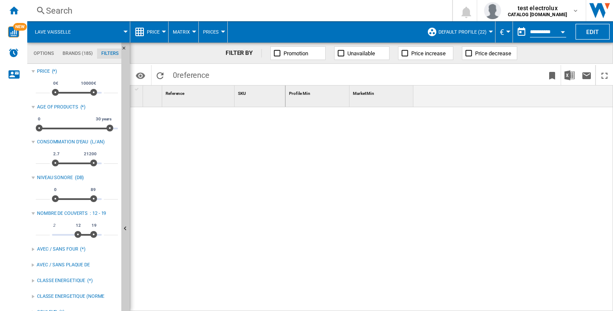
type input "*"
click at [68, 234] on div "2 19 8 19" at bounding box center [77, 235] width 50 height 2
type input "**"
drag, startPoint x: 90, startPoint y: 237, endPoint x: 77, endPoint y: 235, distance: 12.9
click at [77, 235] on div "2 19 8 12 8 - 12" at bounding box center [77, 235] width 50 height 2
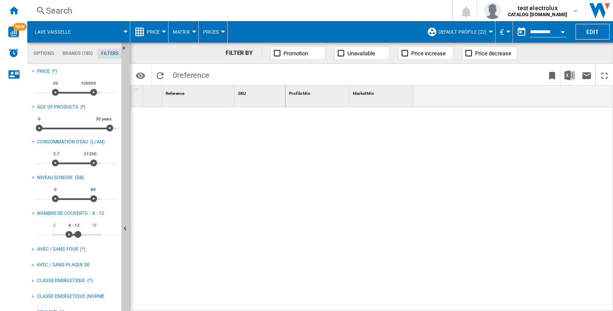
type input "**"
click at [73, 235] on span at bounding box center [73, 234] width 7 height 7
click at [163, 71] on ng-md-icon "Reload" at bounding box center [160, 76] width 10 height 10
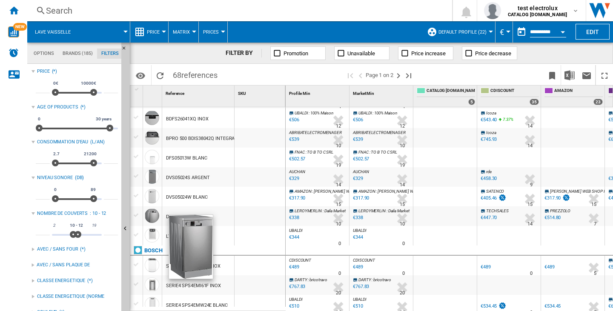
scroll to position [255, 0]
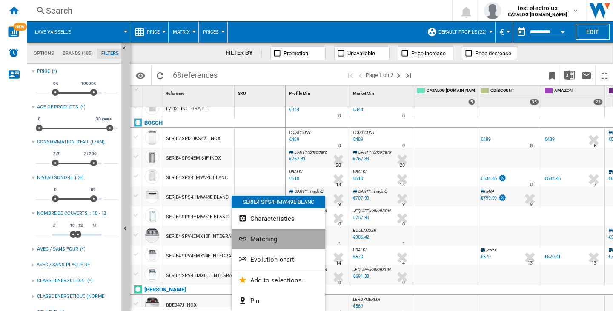
click at [257, 239] on span "Matching" at bounding box center [263, 239] width 27 height 8
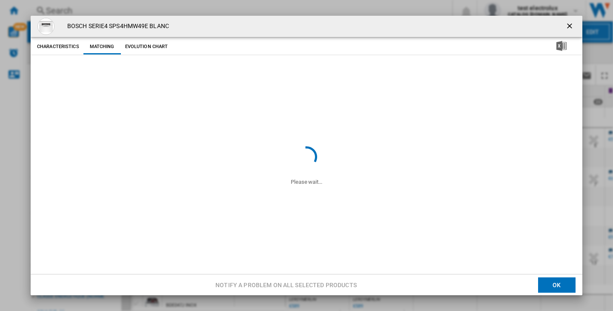
click at [119, 29] on h4 "BOSCH SERIE4 SPS4HMW49E BLANC" at bounding box center [116, 26] width 106 height 9
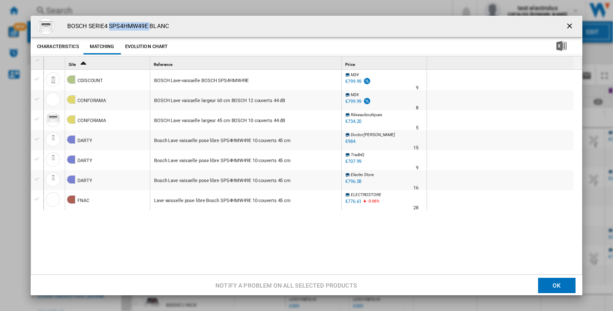
click at [119, 29] on h4 "BOSCH SERIE4 SPS4HMW49E BLANC" at bounding box center [116, 26] width 106 height 9
drag, startPoint x: 565, startPoint y: 25, endPoint x: 440, endPoint y: 168, distance: 189.9
click at [565, 25] on ng-md-icon "getI18NText('BUTTONS.CLOSE_DIALOG')" at bounding box center [570, 27] width 10 height 10
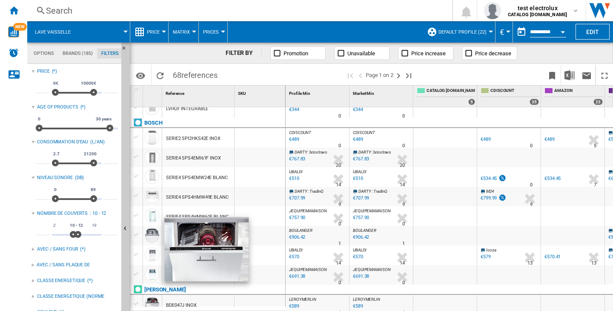
scroll to position [341, 0]
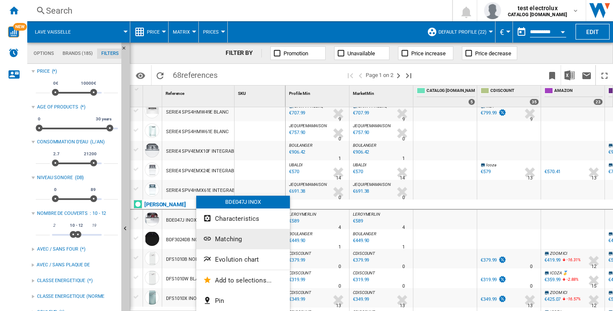
click at [234, 236] on span "Matching" at bounding box center [228, 239] width 27 height 8
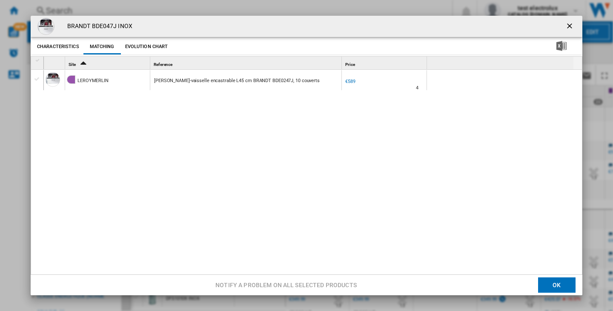
click at [116, 23] on h4 "BRANDT BDE047J INOX" at bounding box center [97, 26] width 69 height 9
click at [111, 23] on h4 "BRANDT BDE047J INOX" at bounding box center [97, 26] width 69 height 9
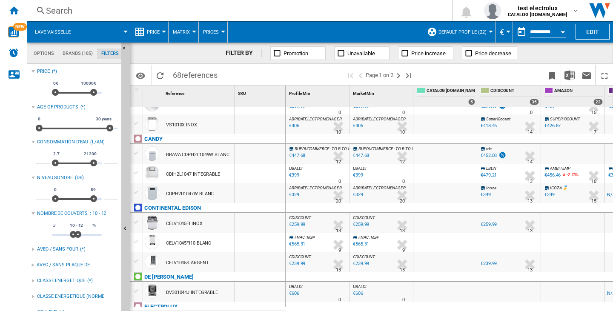
scroll to position [639, 0]
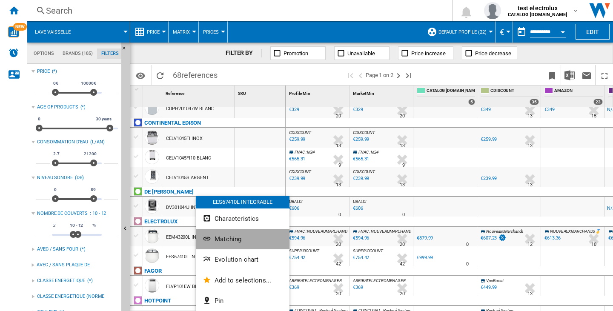
click at [228, 232] on button "Matching" at bounding box center [243, 239] width 94 height 20
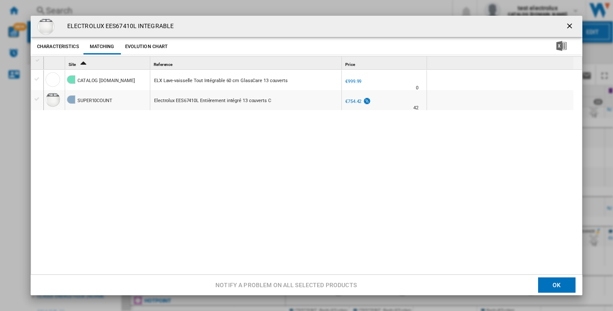
click at [132, 26] on h4 "ELECTROLUX EES67410L INTEGRABLE" at bounding box center [118, 26] width 111 height 9
click at [565, 26] on ng-md-icon "getI18NText('BUTTONS.CLOSE_DIALOG')" at bounding box center [570, 27] width 10 height 10
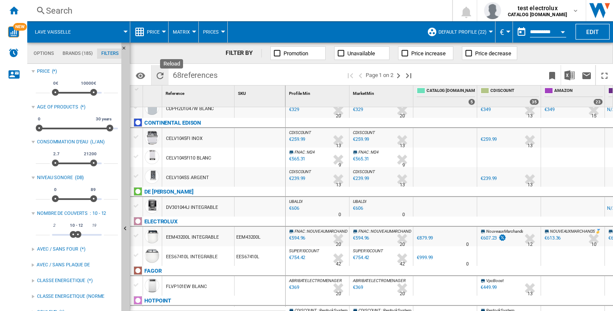
click at [165, 68] on button "Reload" at bounding box center [160, 75] width 17 height 20
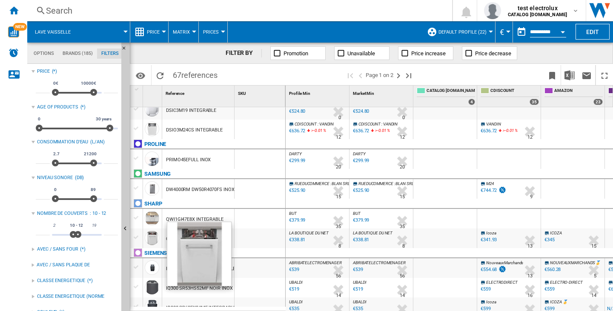
scroll to position [916, 0]
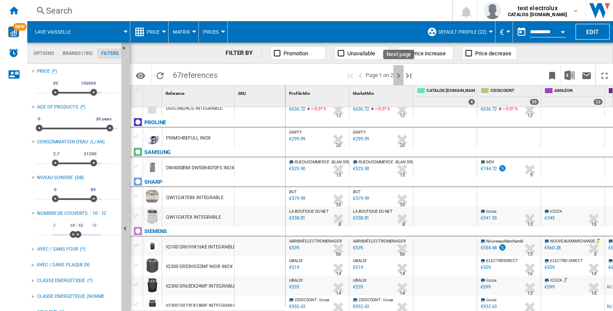
click at [399, 75] on ng-md-icon "Next page" at bounding box center [398, 76] width 10 height 10
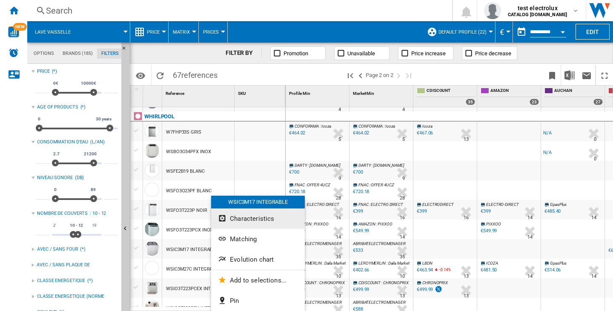
click at [239, 217] on span "Characteristics" at bounding box center [252, 219] width 44 height 8
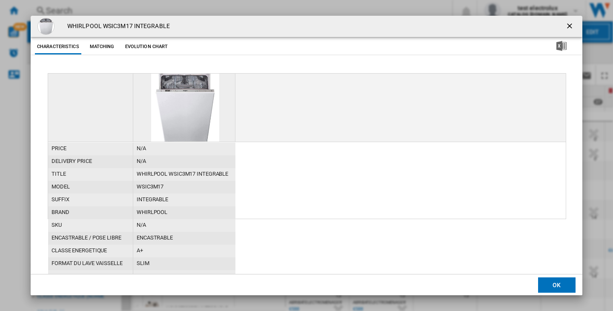
click at [118, 44] on button "Matching" at bounding box center [101, 46] width 37 height 15
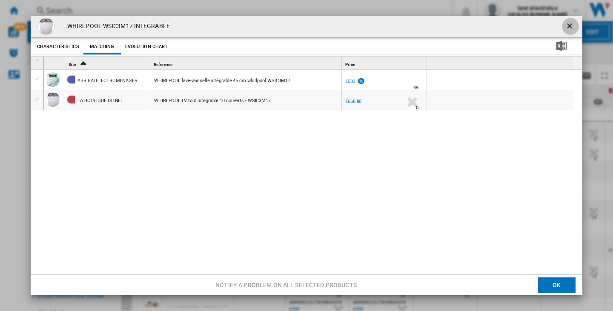
click at [572, 24] on button "Product popup" at bounding box center [570, 26] width 17 height 17
